Goal: Information Seeking & Learning: Learn about a topic

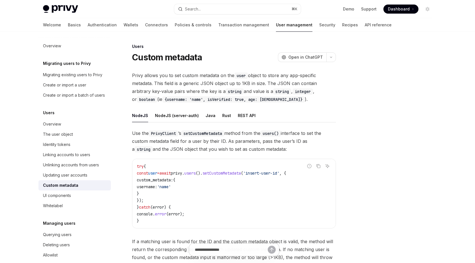
click at [63, 7] on img at bounding box center [60, 9] width 35 height 8
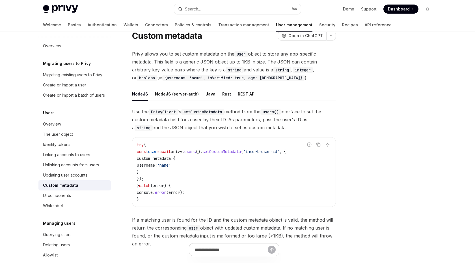
scroll to position [21, 0]
click at [319, 145] on icon "Copy the contents from the code block" at bounding box center [318, 145] width 5 height 5
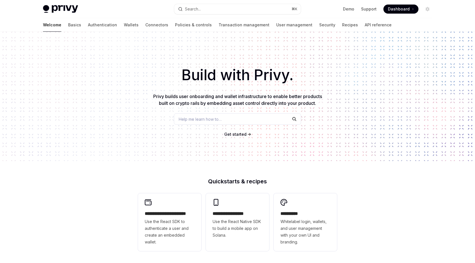
type textarea "*"
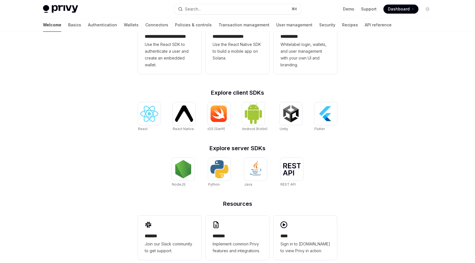
scroll to position [178, 0]
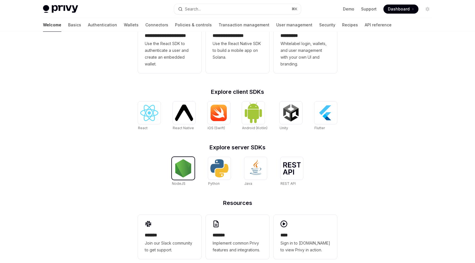
click at [183, 167] on img at bounding box center [183, 168] width 18 height 18
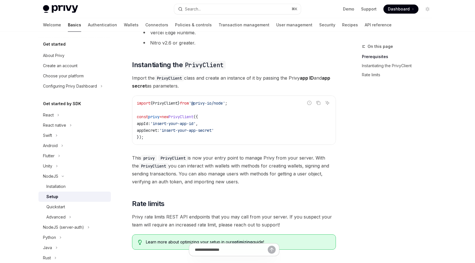
scroll to position [140, 0]
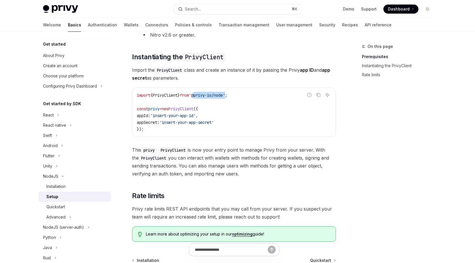
drag, startPoint x: 201, startPoint y: 95, endPoint x: 234, endPoint y: 96, distance: 32.5
click at [225, 96] on span "'@privy-io/node'" at bounding box center [207, 95] width 36 height 5
copy span "@privy-io/node"
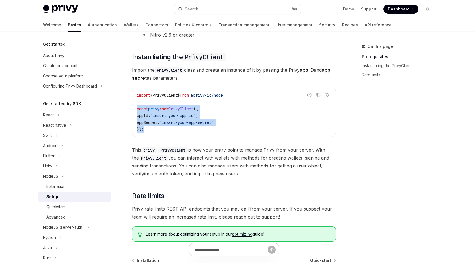
drag, startPoint x: 144, startPoint y: 128, endPoint x: 137, endPoint y: 111, distance: 18.4
click at [137, 111] on code "import { PrivyClient } from '@privy-io/node' ; const privy = new PrivyClient ({…" at bounding box center [234, 112] width 194 height 41
click at [319, 94] on icon "Copy the contents from the code block" at bounding box center [318, 95] width 5 height 5
click at [270, 117] on code "import { PrivyClient } from '@privy-io/node' ; const privy = new PrivyClient ({…" at bounding box center [234, 112] width 194 height 41
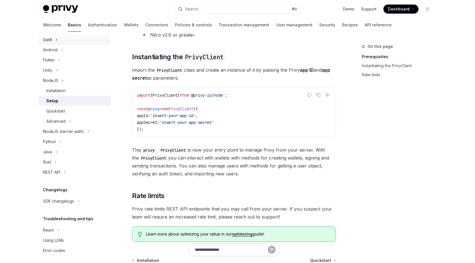
scroll to position [100, 0]
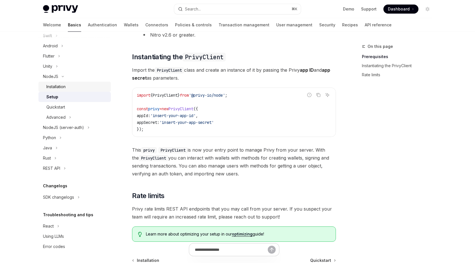
click at [71, 84] on div "Installation" at bounding box center [76, 86] width 61 height 7
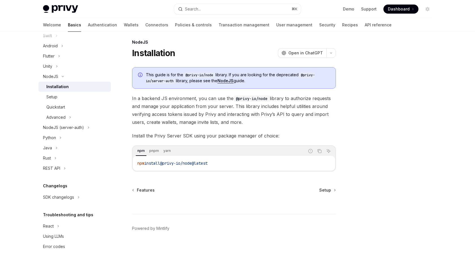
scroll to position [4, 0]
click at [71, 104] on div "Quickstart" at bounding box center [76, 107] width 61 height 7
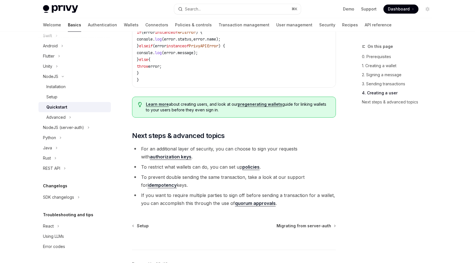
scroll to position [1117, 0]
click at [70, 116] on icon "Toggle Advanced section" at bounding box center [70, 117] width 2 height 7
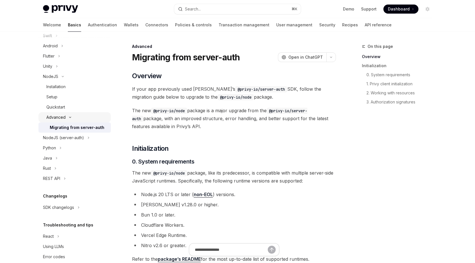
click at [70, 116] on icon "Toggle Advanced section" at bounding box center [70, 117] width 7 height 2
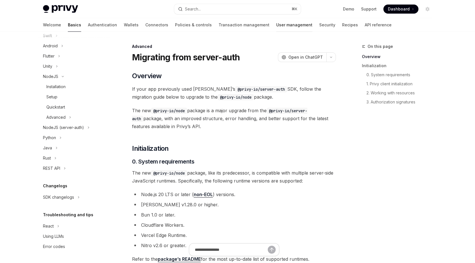
click at [276, 23] on link "User management" at bounding box center [294, 25] width 36 height 14
type textarea "*"
